Goal: Check status: Check status

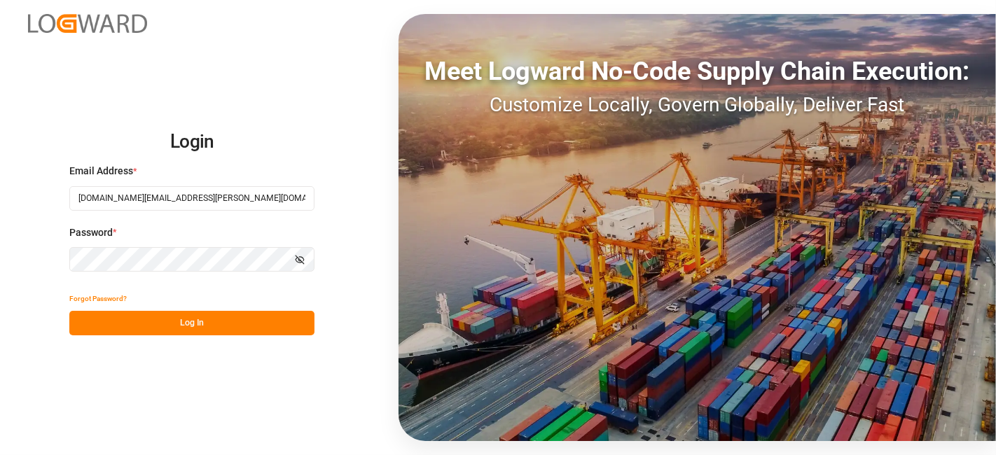
click at [205, 317] on button "Log In" at bounding box center [191, 323] width 245 height 25
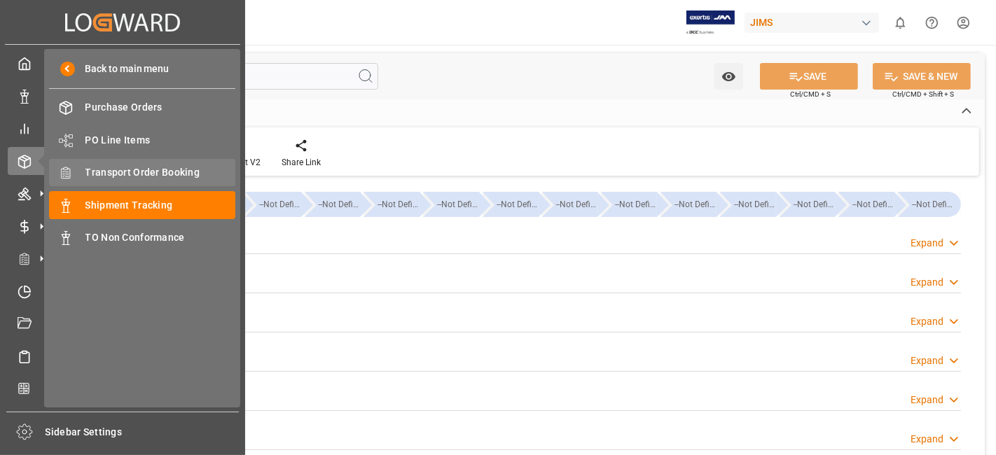
click at [177, 174] on span "Transport Order Booking" at bounding box center [160, 172] width 151 height 15
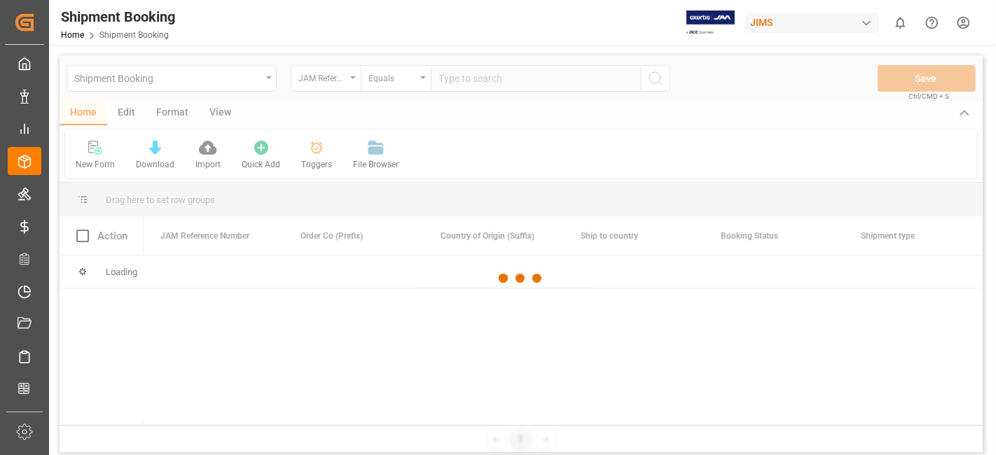
click at [489, 83] on div at bounding box center [521, 278] width 923 height 447
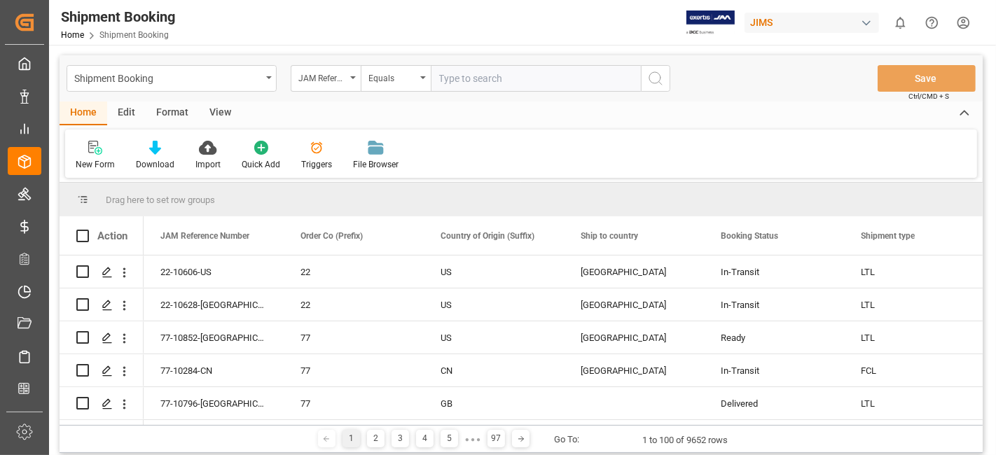
click at [471, 80] on input "text" at bounding box center [536, 78] width 210 height 27
paste input "77-10249-US"
type input "77-10249-US"
click at [662, 78] on icon "search button" at bounding box center [655, 78] width 17 height 17
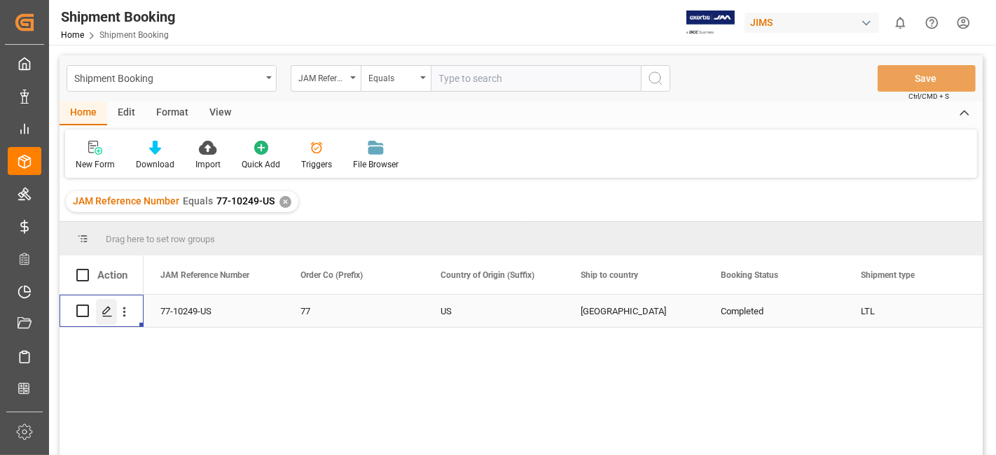
click at [113, 317] on div "Press SPACE to select this row." at bounding box center [106, 312] width 21 height 26
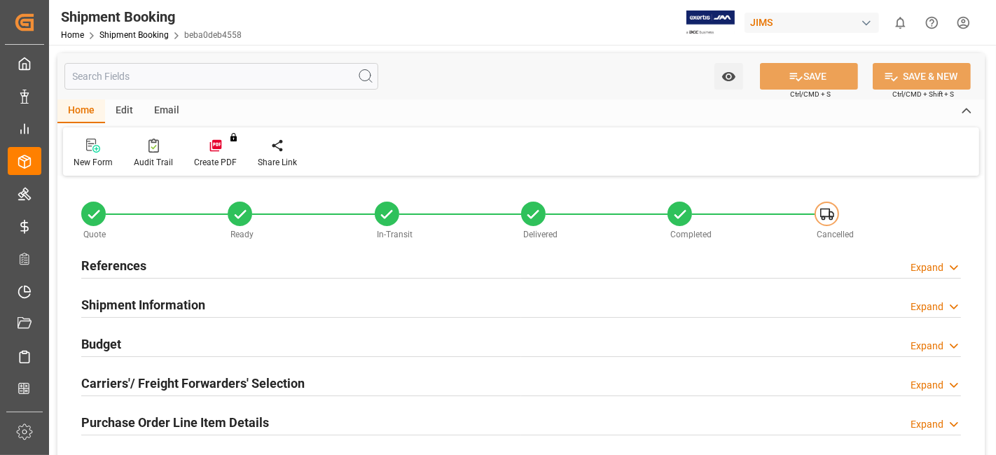
type input "0"
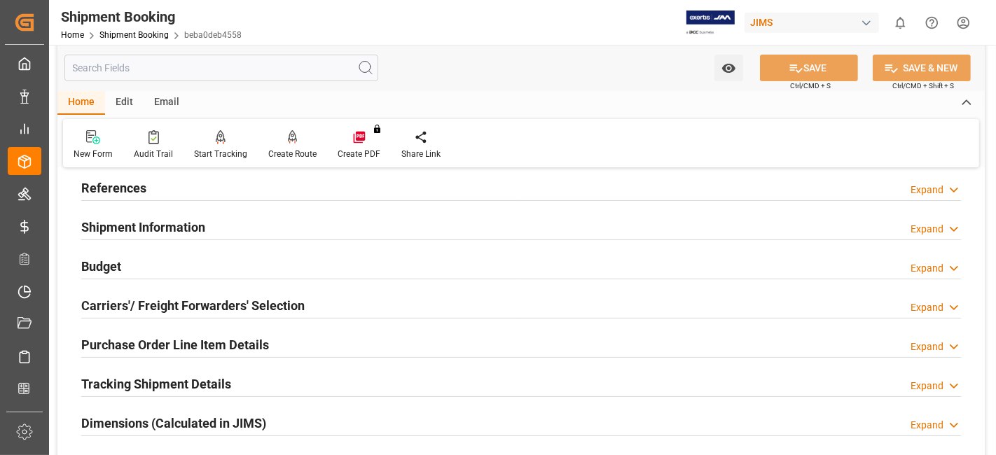
click at [301, 425] on div "Dimensions (Calculated in JIMS) Expand" at bounding box center [521, 422] width 880 height 27
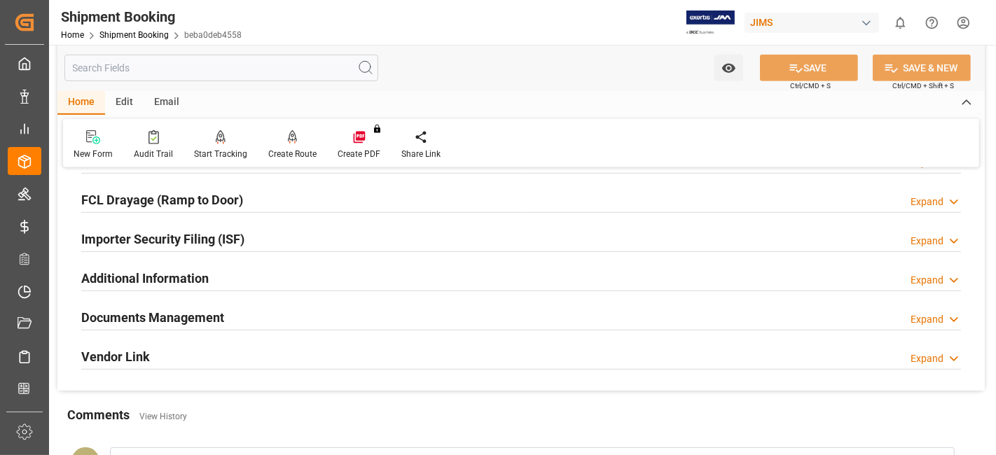
scroll to position [607, 0]
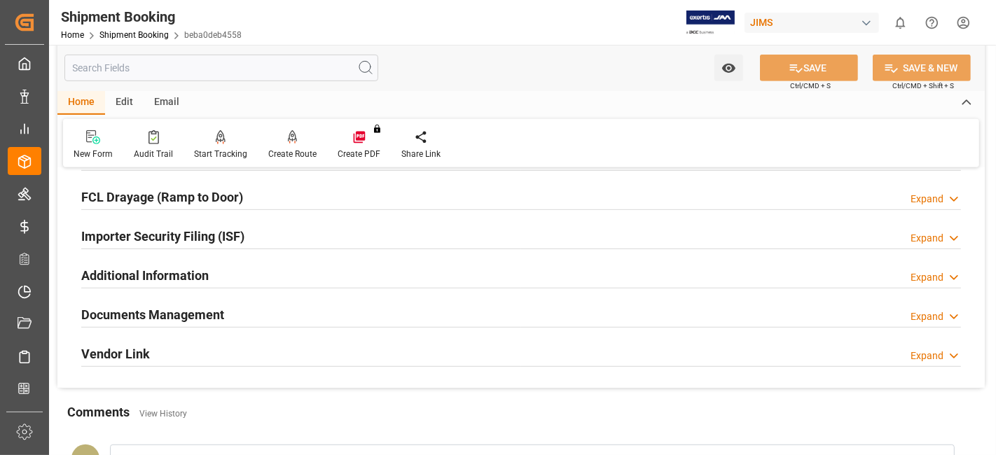
click at [208, 296] on div "Documents Management Expand" at bounding box center [520, 315] width 899 height 39
click at [214, 311] on h2 "Documents Management" at bounding box center [152, 314] width 143 height 19
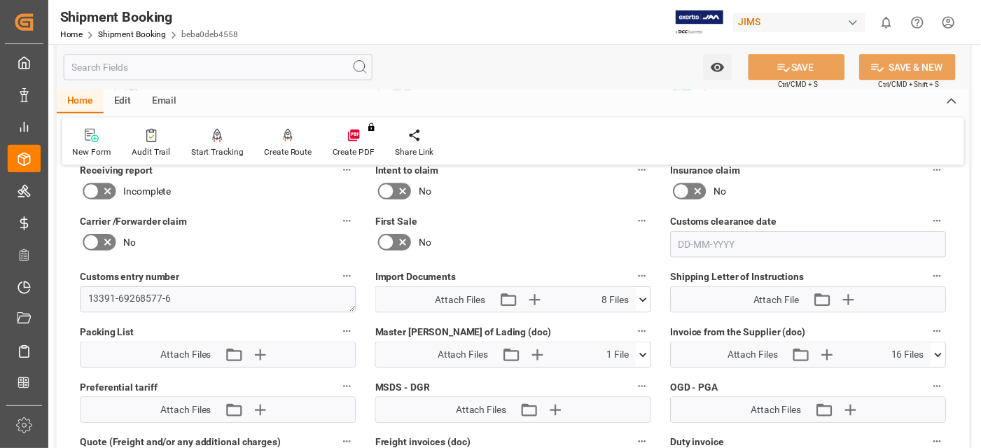
scroll to position [918, 0]
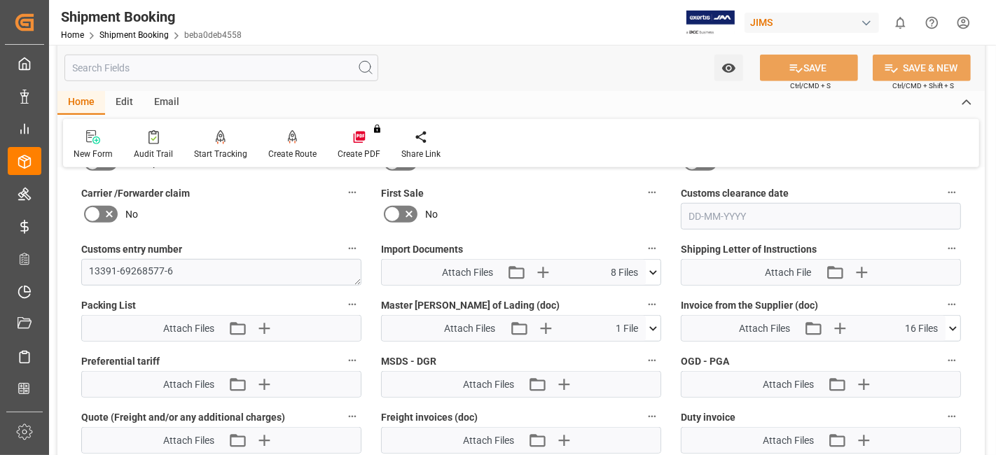
click at [654, 270] on icon at bounding box center [653, 272] width 15 height 15
